Goal: Task Accomplishment & Management: Use online tool/utility

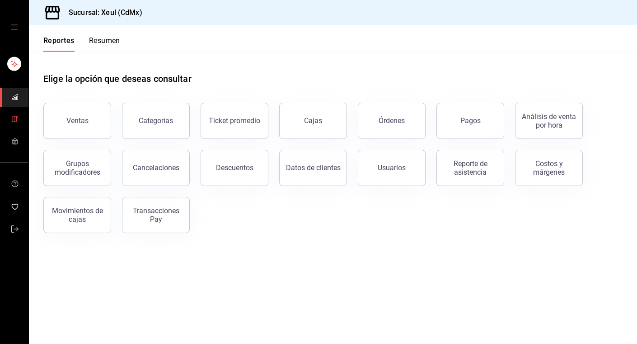
click at [15, 120] on icon "mailbox folders" at bounding box center [14, 118] width 7 height 7
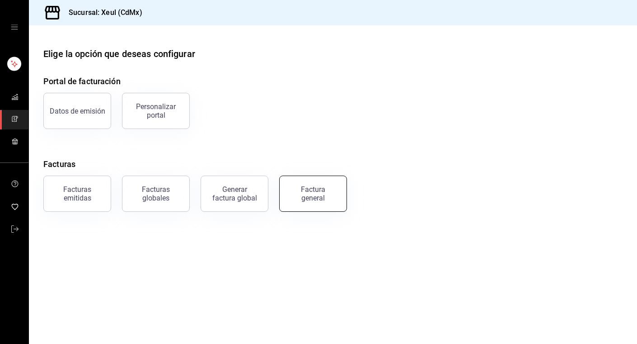
click at [283, 189] on button "Factura general" at bounding box center [313, 193] width 68 height 36
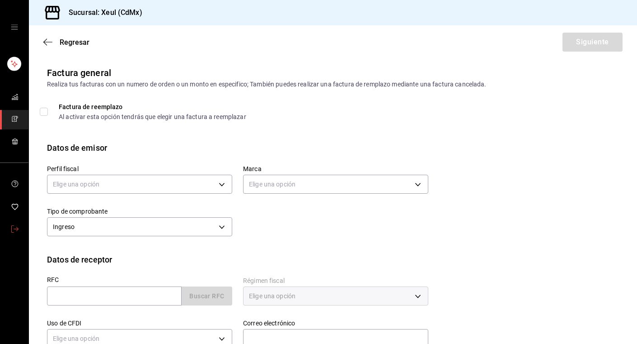
click at [19, 225] on link "mailbox folders" at bounding box center [14, 229] width 28 height 19
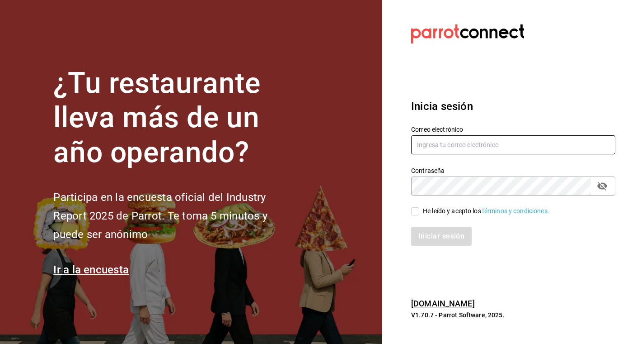
click at [530, 141] on input "text" at bounding box center [513, 144] width 204 height 19
type input "hola@grupomidam.com"
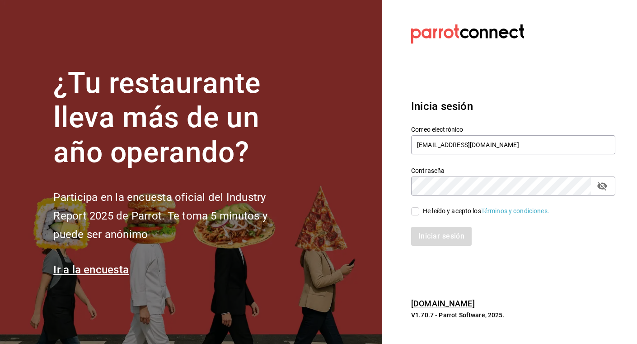
click at [416, 209] on input "He leído y acepto los Términos y condiciones." at bounding box center [415, 211] width 8 height 8
checkbox input "true"
click at [443, 236] on button "Iniciar sesión" at bounding box center [441, 235] width 61 height 19
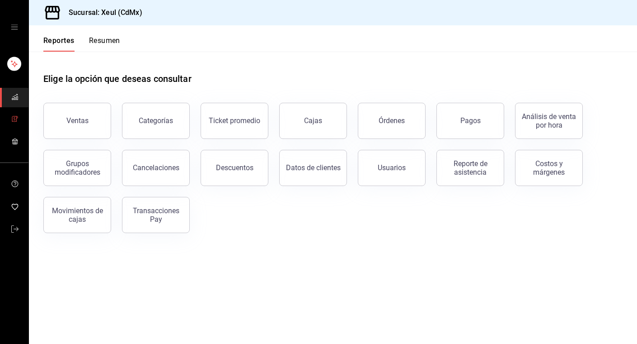
click at [15, 117] on icon "mailbox folders" at bounding box center [14, 118] width 7 height 7
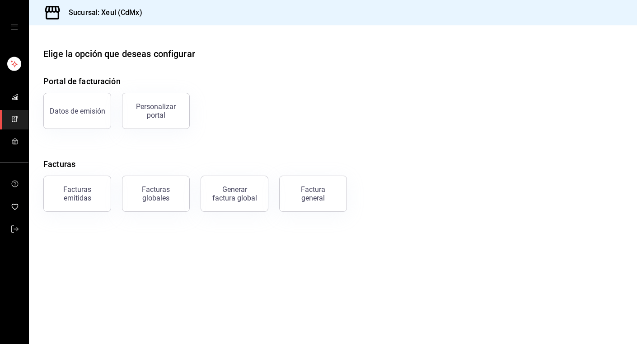
click at [306, 203] on button "Factura general" at bounding box center [313, 193] width 68 height 36
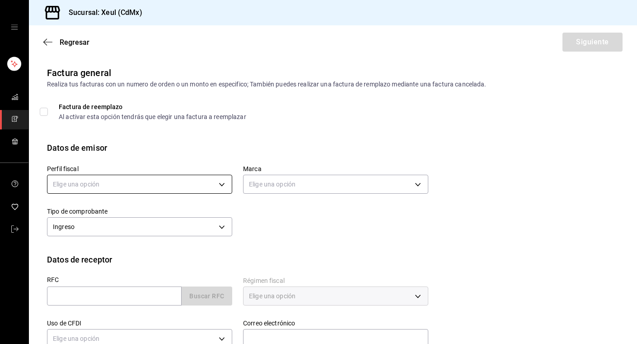
click at [225, 189] on body "Sucursal: Xeul (CdMx) Regresar Siguiente Factura general Realiza tus facturas c…" at bounding box center [318, 172] width 637 height 344
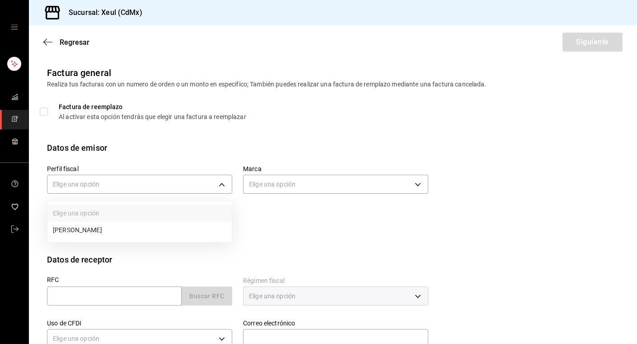
click at [97, 231] on li "[PERSON_NAME]" at bounding box center [139, 230] width 184 height 17
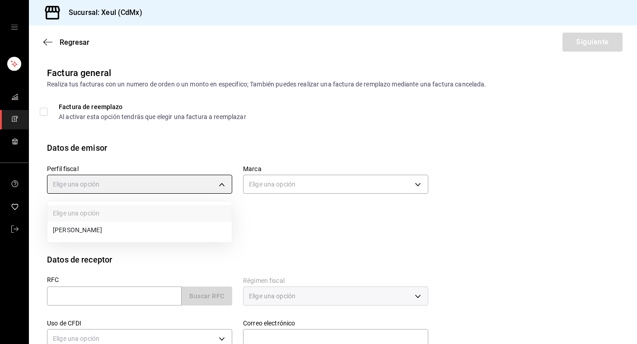
type input "554c110a-18dd-44f3-977d-186ab1f95351"
type input "556c56df-7d38-43a9-98c1-84be39c4f433"
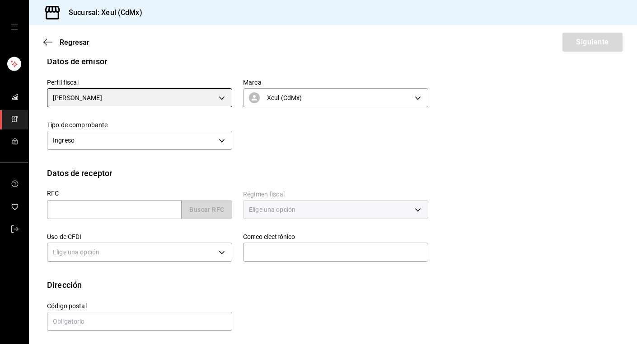
scroll to position [89, 0]
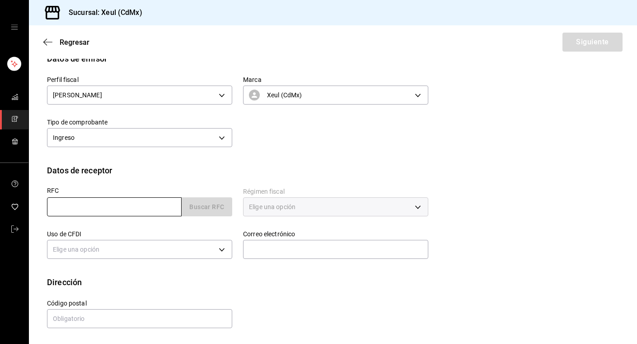
click at [99, 210] on input "text" at bounding box center [114, 206] width 135 height 19
paste input "CPS000928FC9"
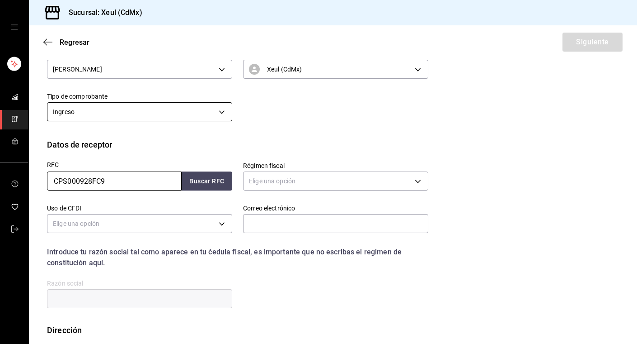
scroll to position [129, 0]
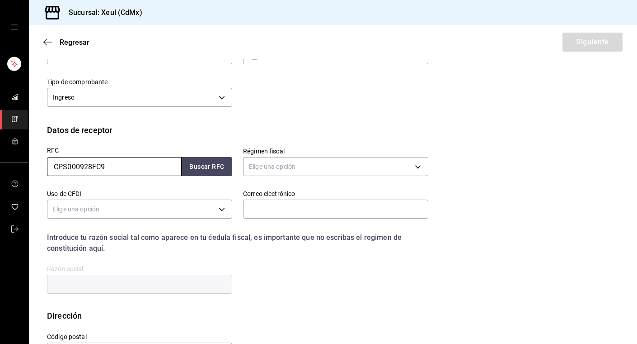
type input "CPS000928FC9"
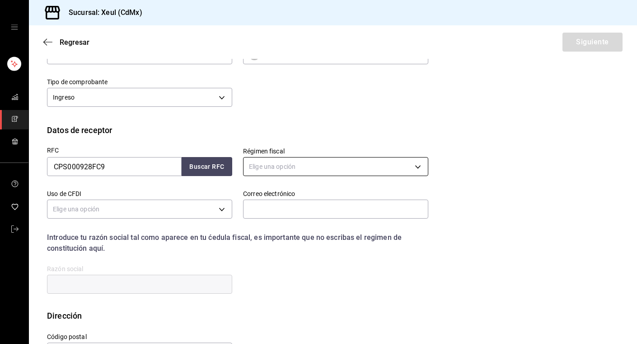
click at [336, 174] on body "Sucursal: Xeul (CdMx) Regresar Siguiente Factura general Realiza tus facturas c…" at bounding box center [318, 172] width 637 height 344
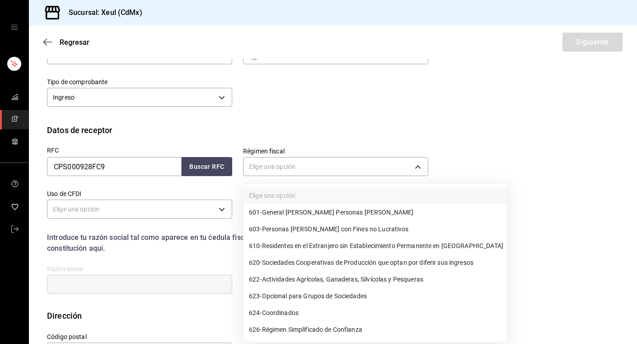
click at [294, 212] on span "601 - General [PERSON_NAME] Personas [PERSON_NAME]" at bounding box center [331, 211] width 165 height 9
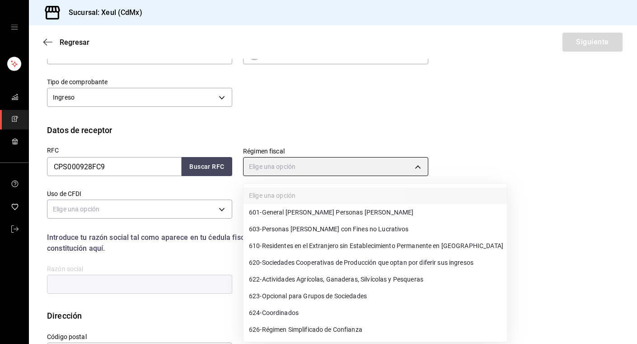
type input "601"
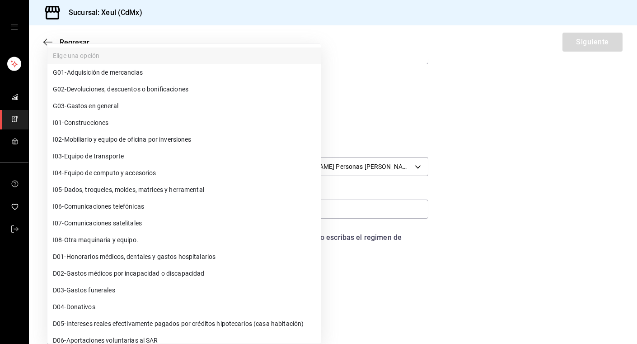
click at [212, 203] on body "Sucursal: Xeul (CdMx) Regresar Siguiente Factura general Realiza tus facturas c…" at bounding box center [318, 172] width 637 height 344
click at [87, 110] on span "G03 - Gastos en general" at bounding box center [86, 105] width 66 height 9
type input "G03"
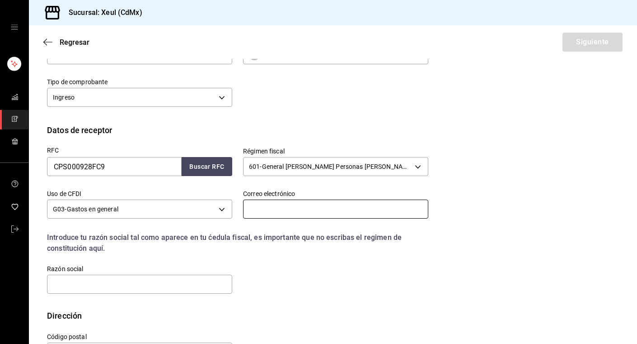
click at [271, 209] on input "text" at bounding box center [335, 208] width 185 height 19
paste input "[EMAIL_ADDRESS][DOMAIN_NAME]"
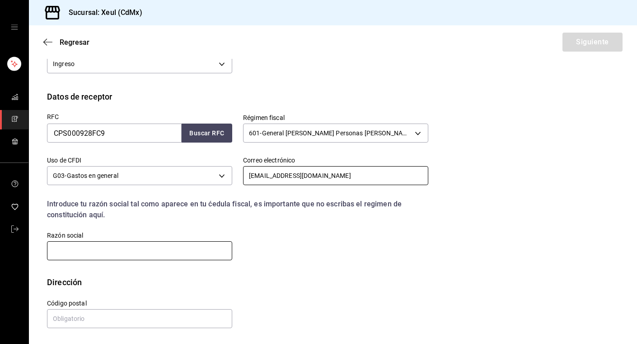
type input "[EMAIL_ADDRESS][DOMAIN_NAME]"
click at [138, 248] on input "text" at bounding box center [139, 250] width 185 height 19
paste input "CHECK POINT SOFTWARE TECHNOLOGIES [GEOGRAPHIC_DATA]"
type input "CHECK POINT SOFTWARE TECHNOLOGIES [GEOGRAPHIC_DATA]"
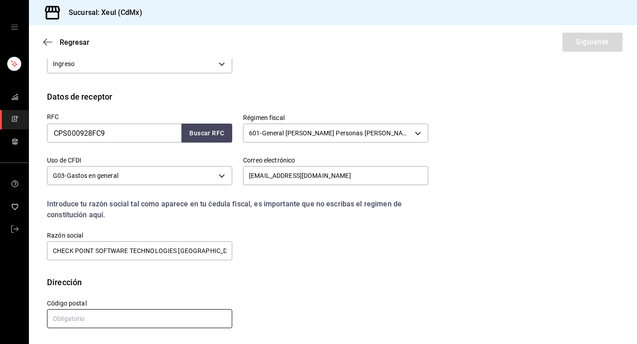
click at [80, 319] on input "text" at bounding box center [139, 318] width 185 height 19
type input "11000"
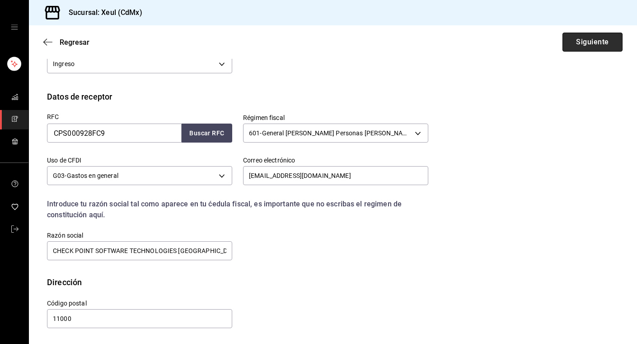
click at [577, 45] on button "Siguiente" at bounding box center [593, 42] width 60 height 19
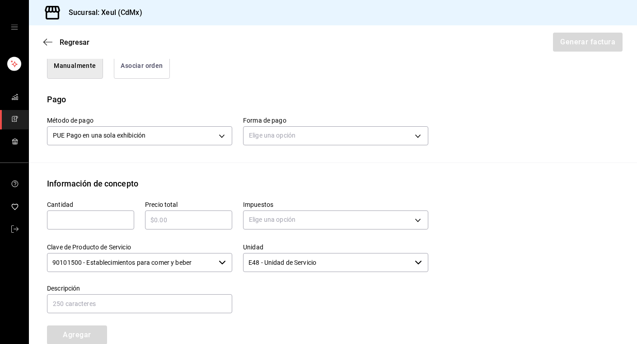
scroll to position [264, 0]
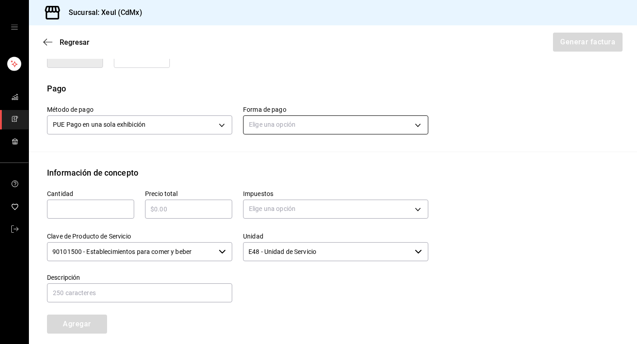
click at [346, 123] on body "Sucursal: Xeul (CdMx) Regresar Generar factura Emisor Perfil fiscal [PERSON_NAM…" at bounding box center [318, 172] width 637 height 344
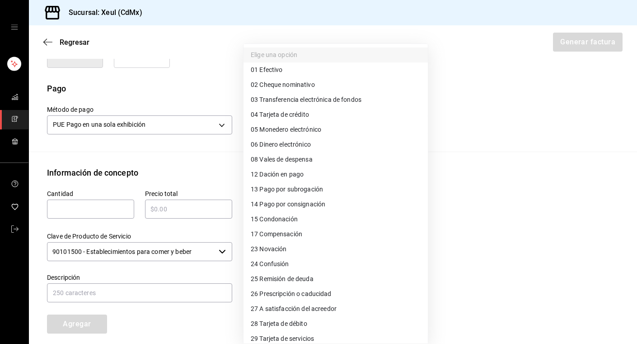
click at [273, 114] on span "04 Tarjeta de crédito" at bounding box center [280, 114] width 58 height 9
type input "04"
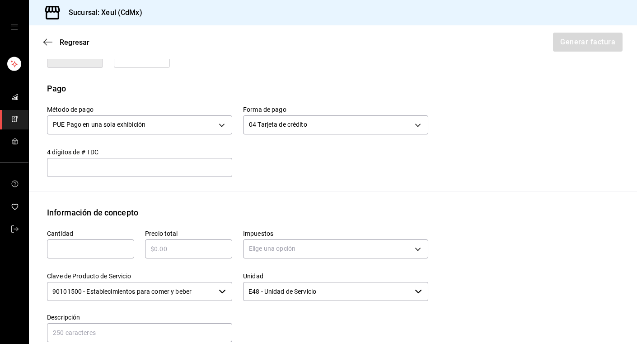
click at [71, 246] on input "text" at bounding box center [90, 248] width 87 height 11
type input "1"
click at [168, 251] on input "text" at bounding box center [188, 248] width 87 height 11
type input "$4035"
click at [327, 249] on body "Sucursal: Xeul (CdMx) Regresar Generar factura Emisor Perfil fiscal [PERSON_NAM…" at bounding box center [318, 172] width 637 height 344
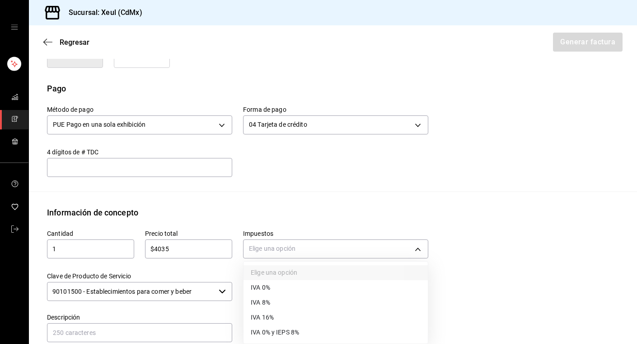
click at [273, 319] on span "IVA 16%" at bounding box center [262, 316] width 23 height 9
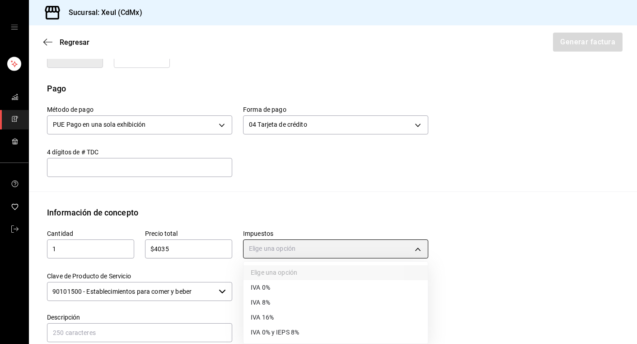
type input "IVA_16"
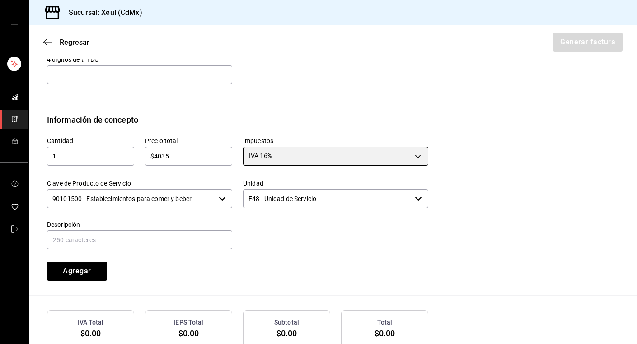
scroll to position [414, 0]
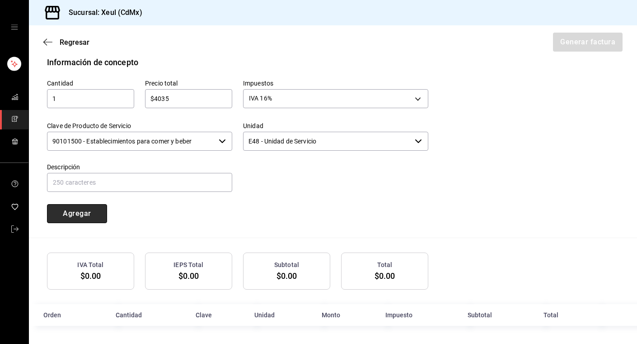
click at [90, 214] on button "Agregar" at bounding box center [77, 213] width 60 height 19
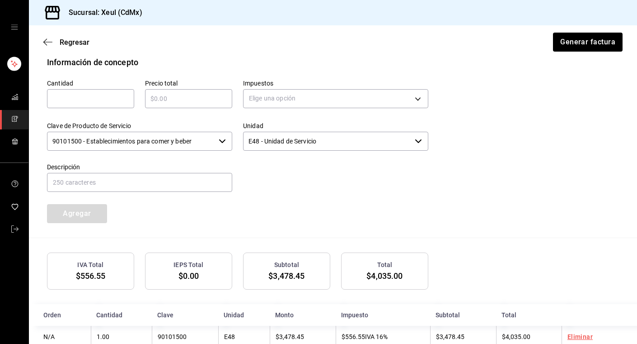
scroll to position [436, 0]
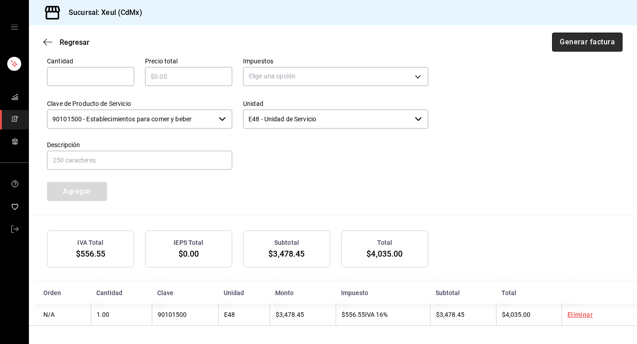
click at [588, 40] on button "Generar factura" at bounding box center [587, 42] width 71 height 19
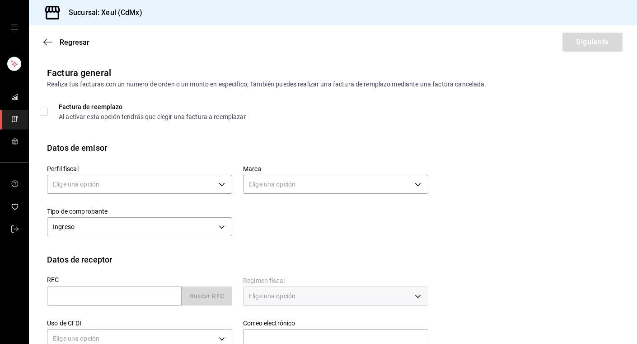
click at [14, 125] on span "mailbox folders" at bounding box center [14, 119] width 7 height 12
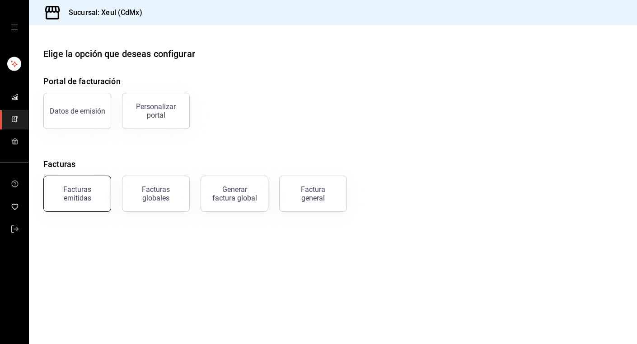
click at [99, 193] on div "Facturas emitidas" at bounding box center [77, 193] width 56 height 17
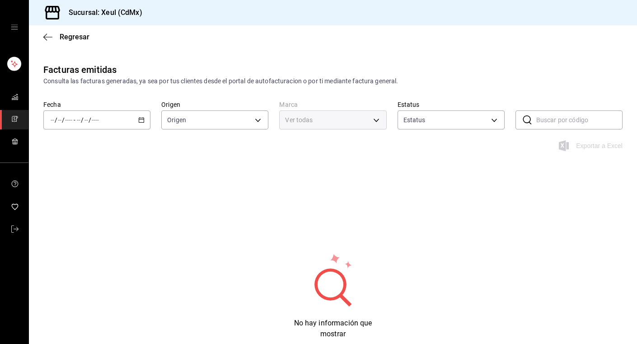
type input "ORDER_INVOICE,GENERAL_INVOICE"
type input "ACTIVE,PENDING_CANCELLATION,CANCELLED,PRE_CANCELLED"
type input "556c56df-7d38-43a9-98c1-84be39c4f433"
click at [139, 117] on icon "button" at bounding box center [141, 120] width 6 height 6
click at [93, 147] on span "Hoy" at bounding box center [86, 146] width 70 height 9
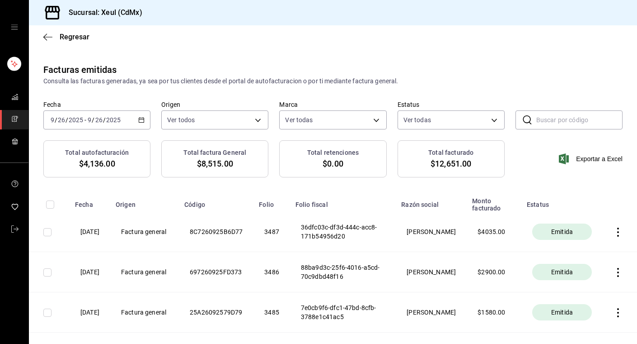
click at [47, 234] on input "checkbox" at bounding box center [47, 232] width 8 height 8
checkbox input "true"
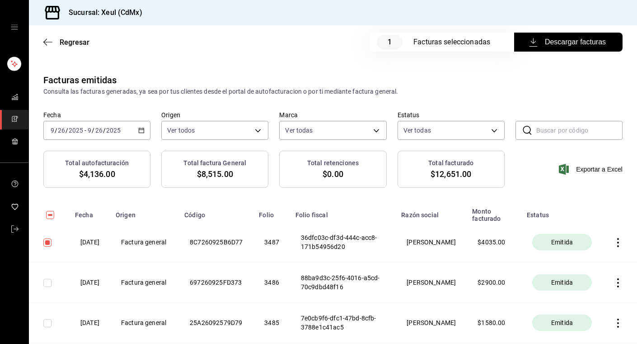
click at [557, 42] on span "Descargar facturas" at bounding box center [568, 42] width 75 height 11
